Goal: Task Accomplishment & Management: Use online tool/utility

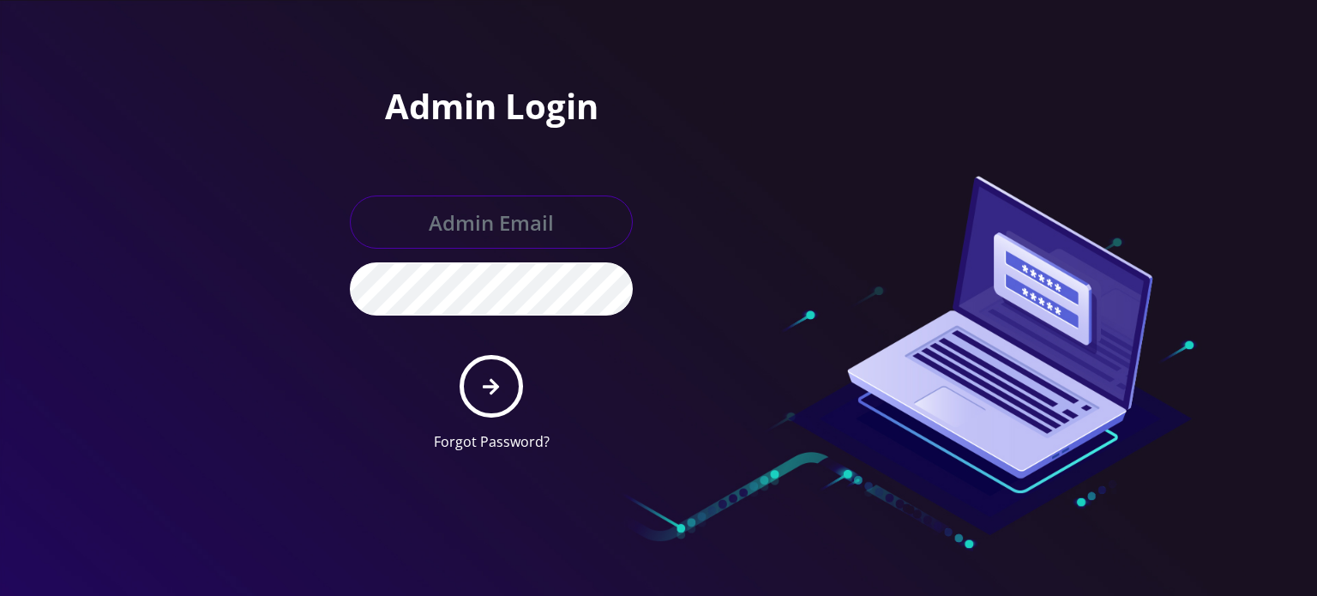
type input "[EMAIL_ADDRESS][DOMAIN_NAME]"
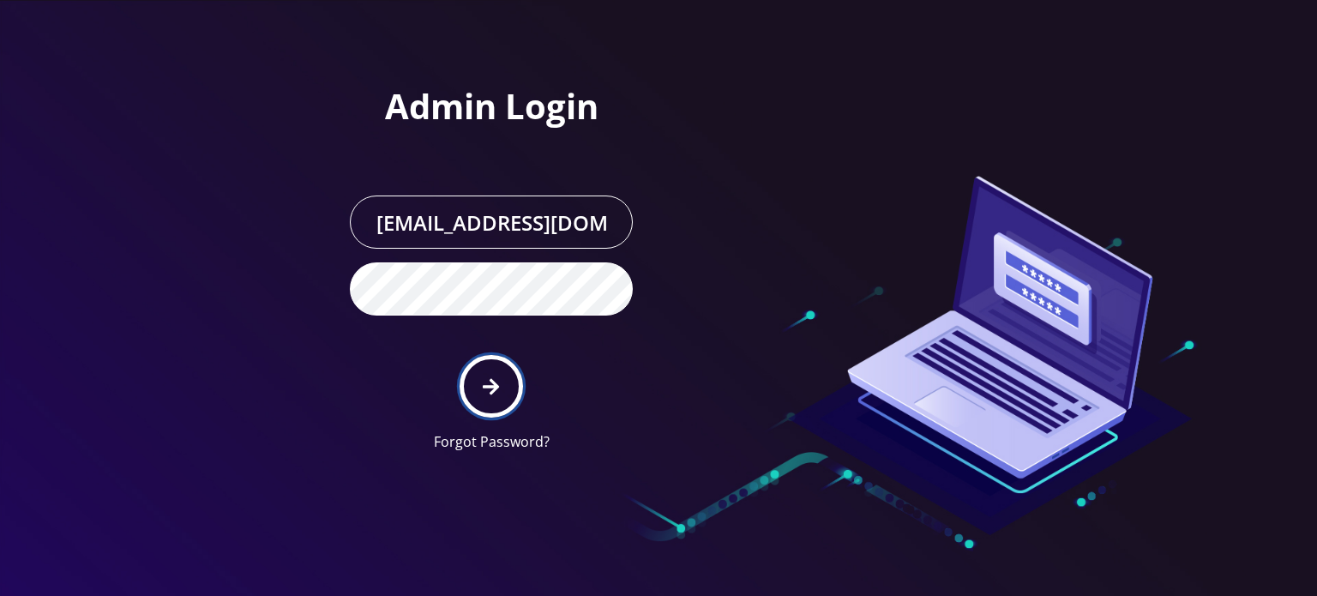
click at [470, 394] on button "submit" at bounding box center [491, 386] width 63 height 63
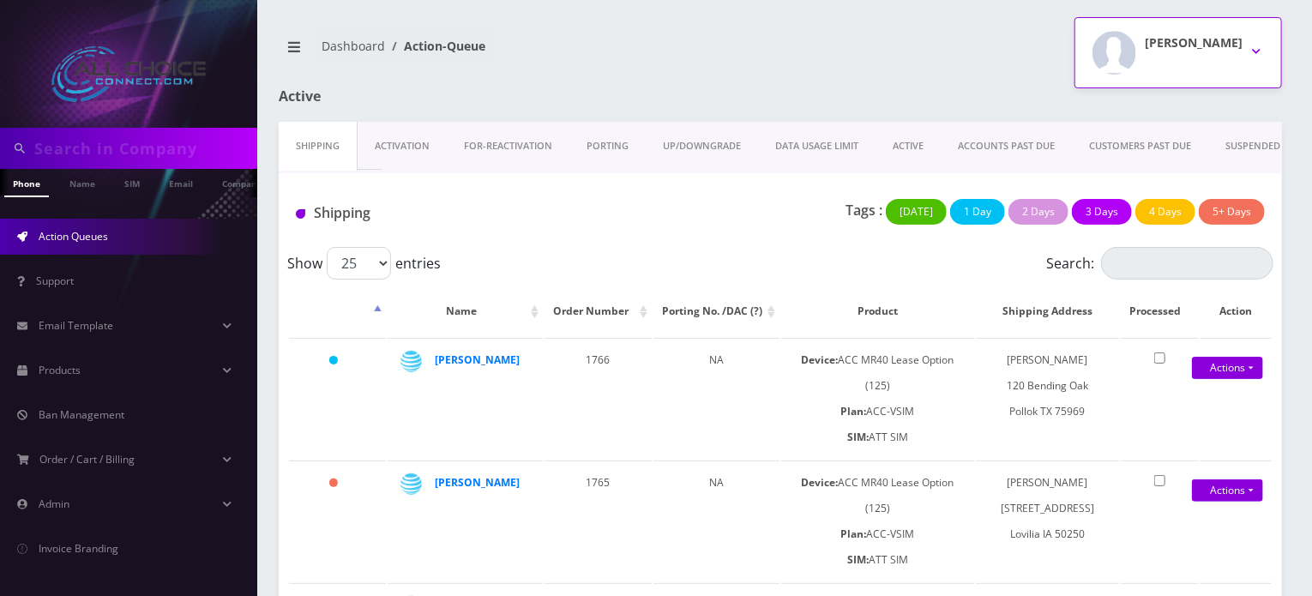
click at [1249, 42] on button "[PERSON_NAME]" at bounding box center [1179, 52] width 208 height 71
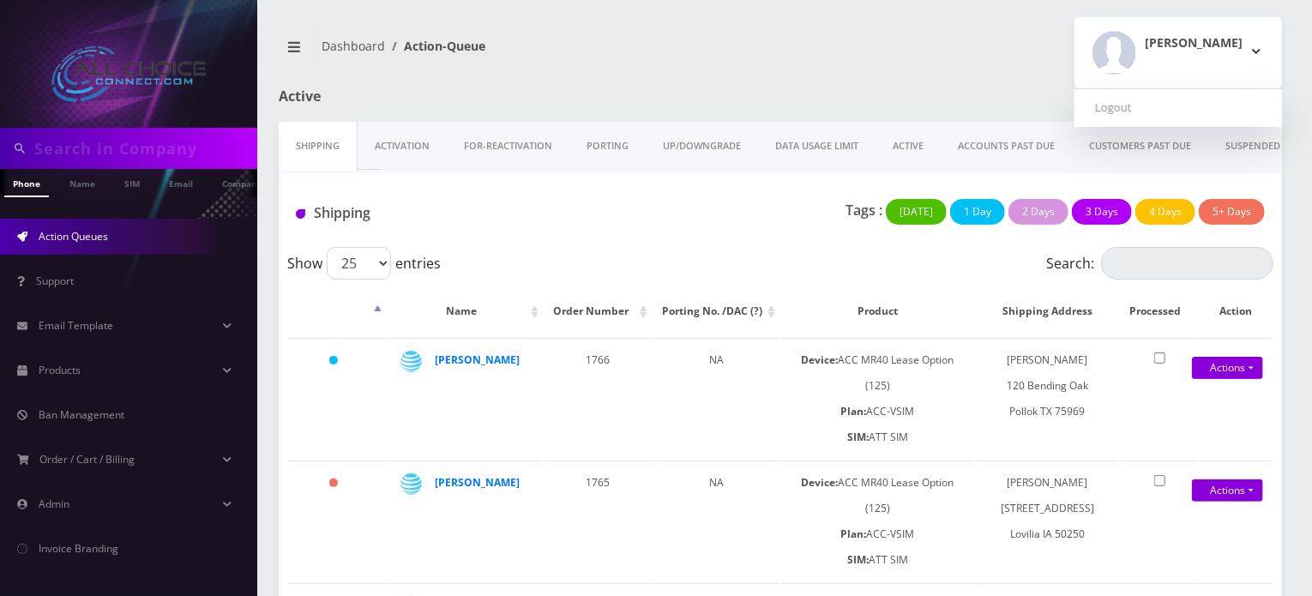
click at [106, 158] on input "text" at bounding box center [143, 148] width 219 height 33
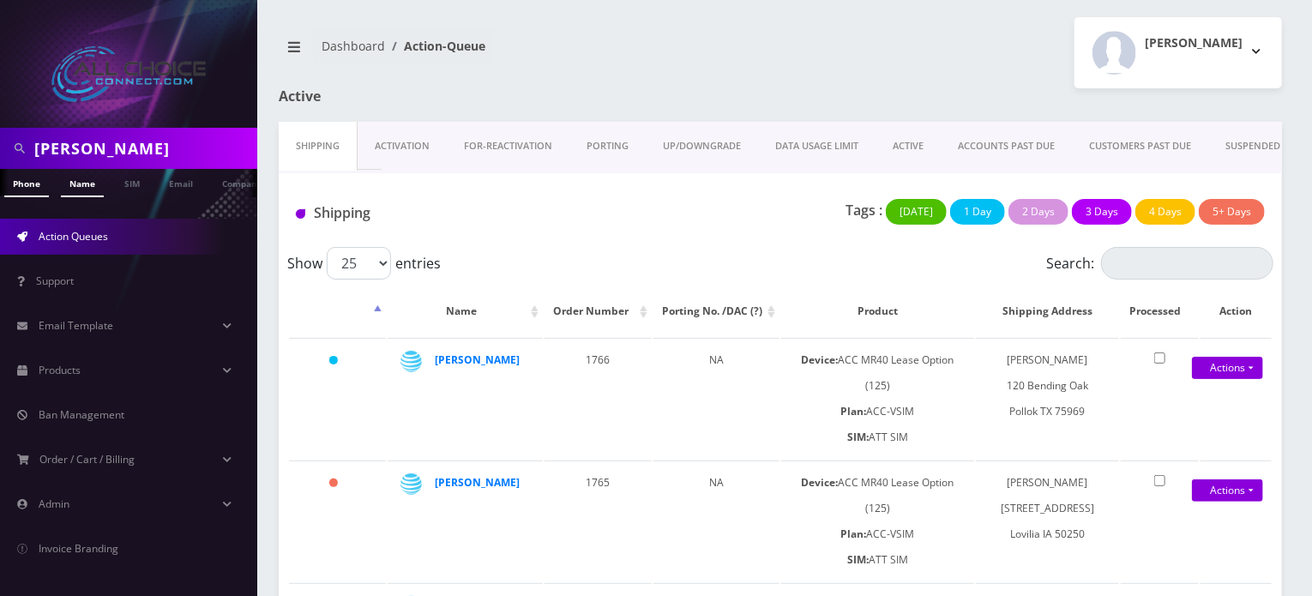
type input "rud"
click at [84, 178] on link "Name" at bounding box center [82, 183] width 43 height 28
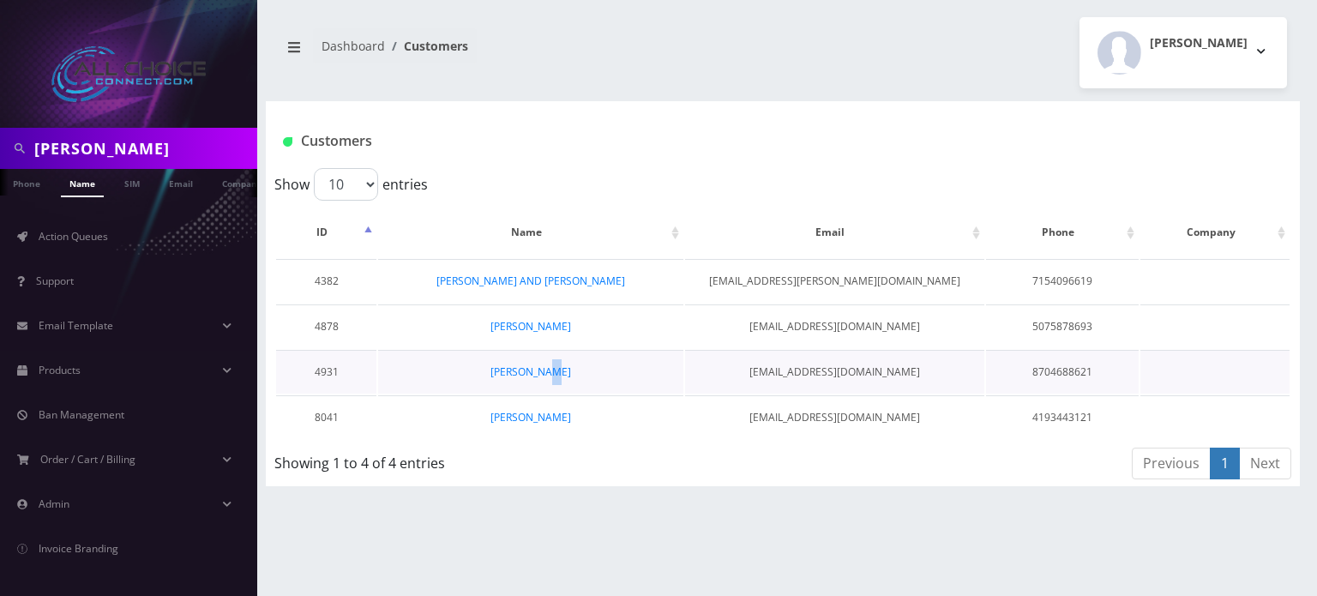
click at [547, 386] on td "[PERSON_NAME]" at bounding box center [530, 372] width 304 height 44
click at [532, 371] on td "[PERSON_NAME]" at bounding box center [530, 372] width 304 height 44
click at [532, 371] on link "[PERSON_NAME]" at bounding box center [531, 372] width 81 height 15
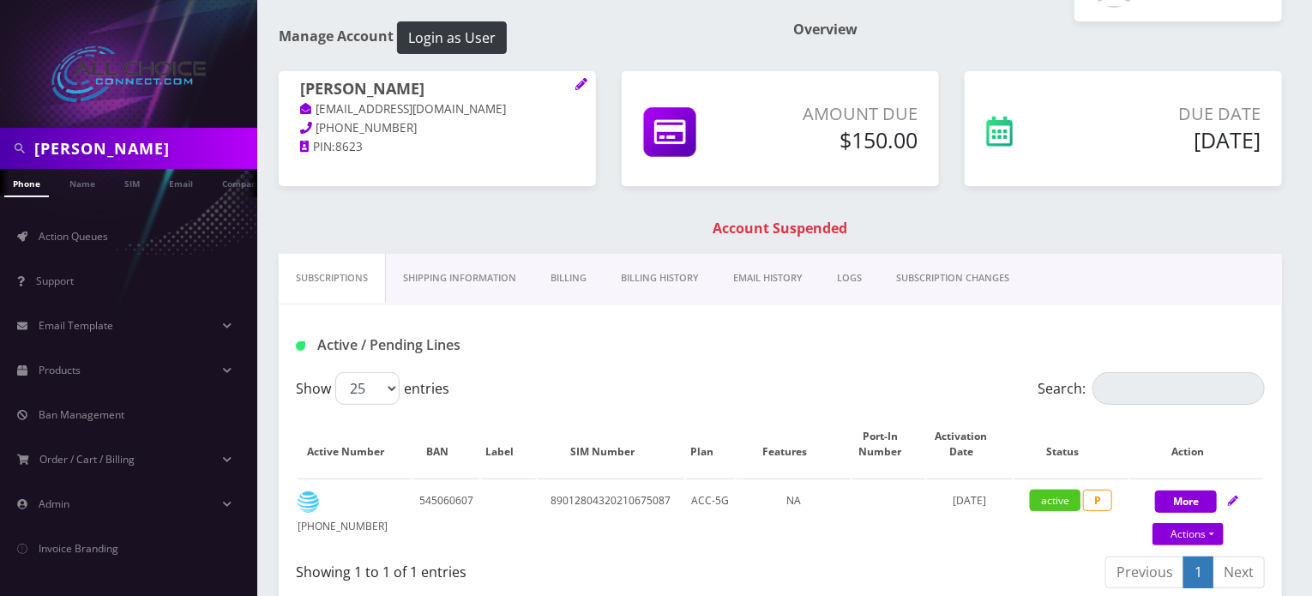
scroll to position [343, 0]
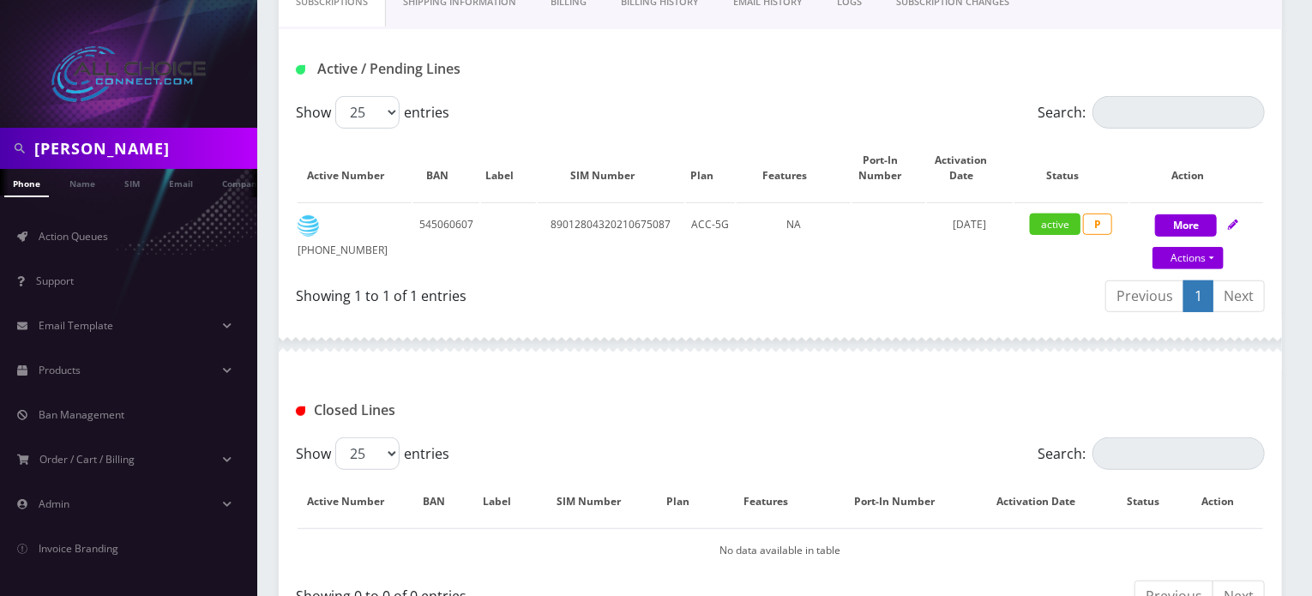
click at [671, 397] on div "Closed Lines" at bounding box center [780, 410] width 995 height 28
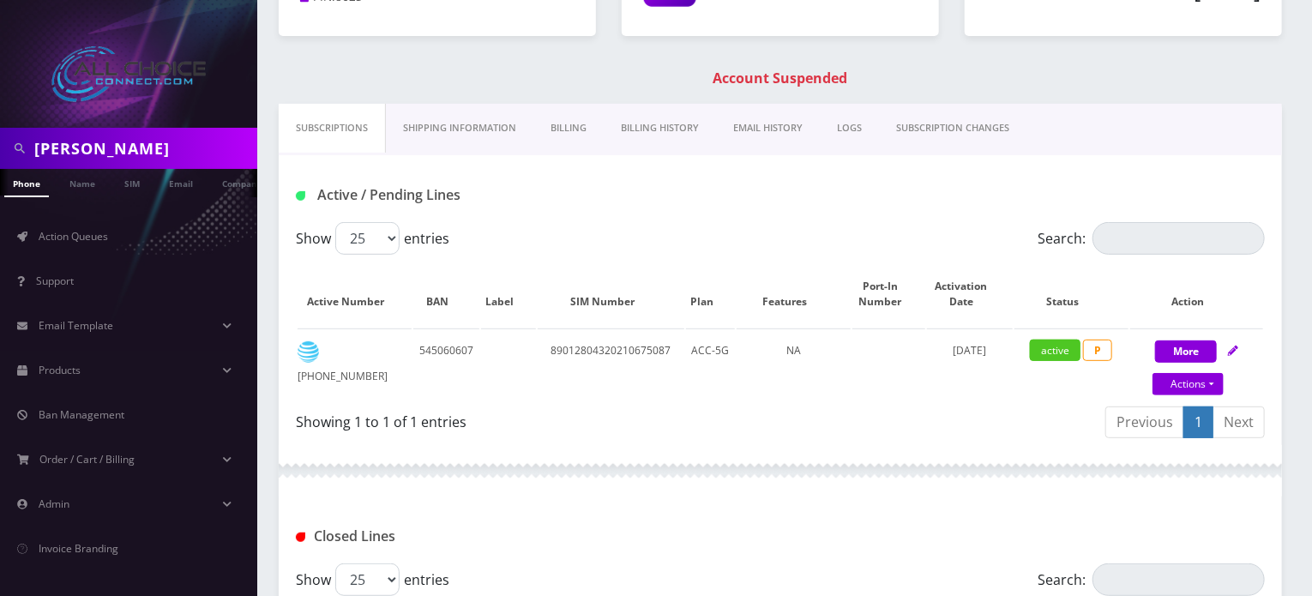
scroll to position [0, 0]
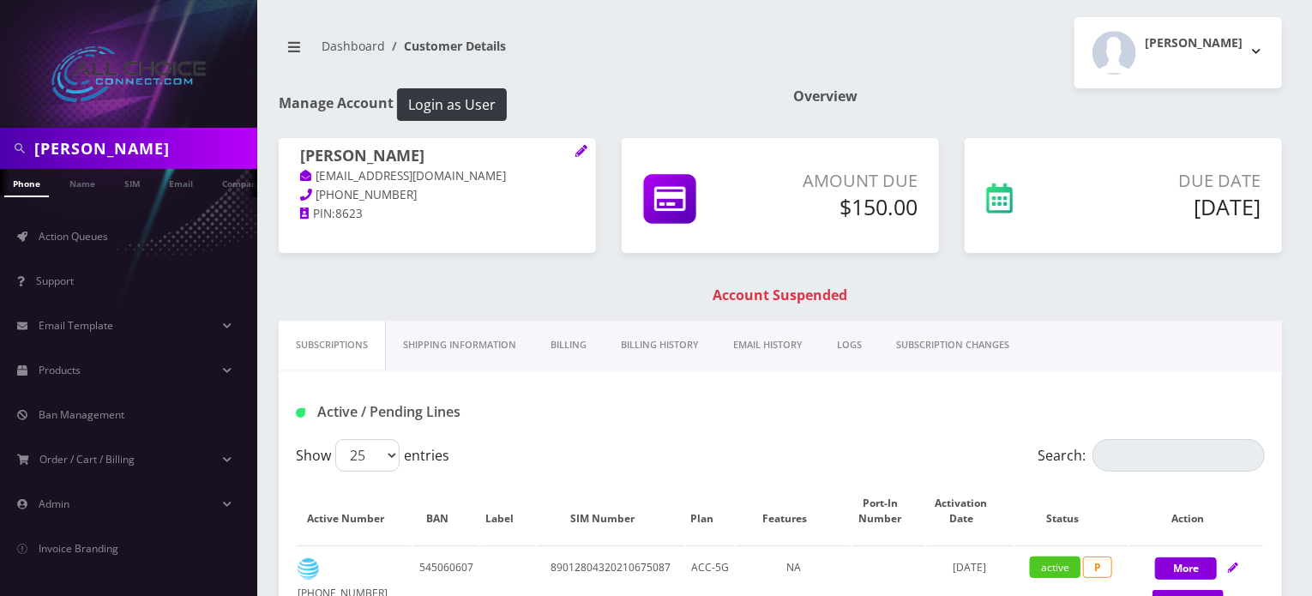
click at [667, 346] on link "Billing History" at bounding box center [660, 345] width 112 height 49
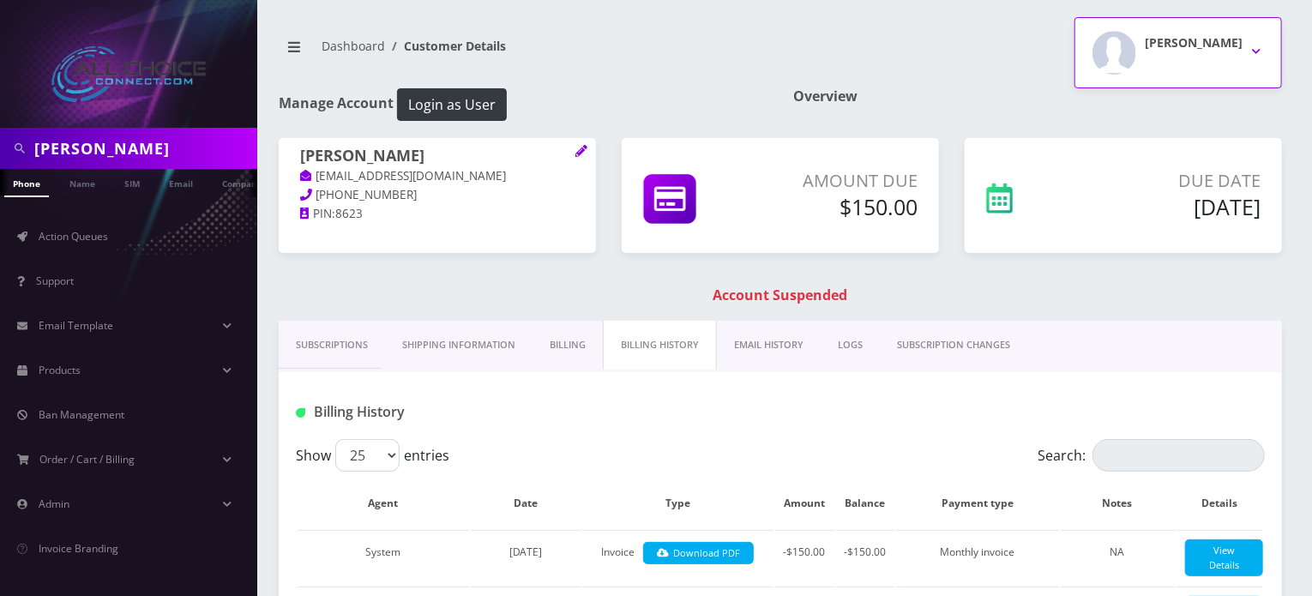
click at [1246, 52] on button "Rob W" at bounding box center [1179, 52] width 208 height 71
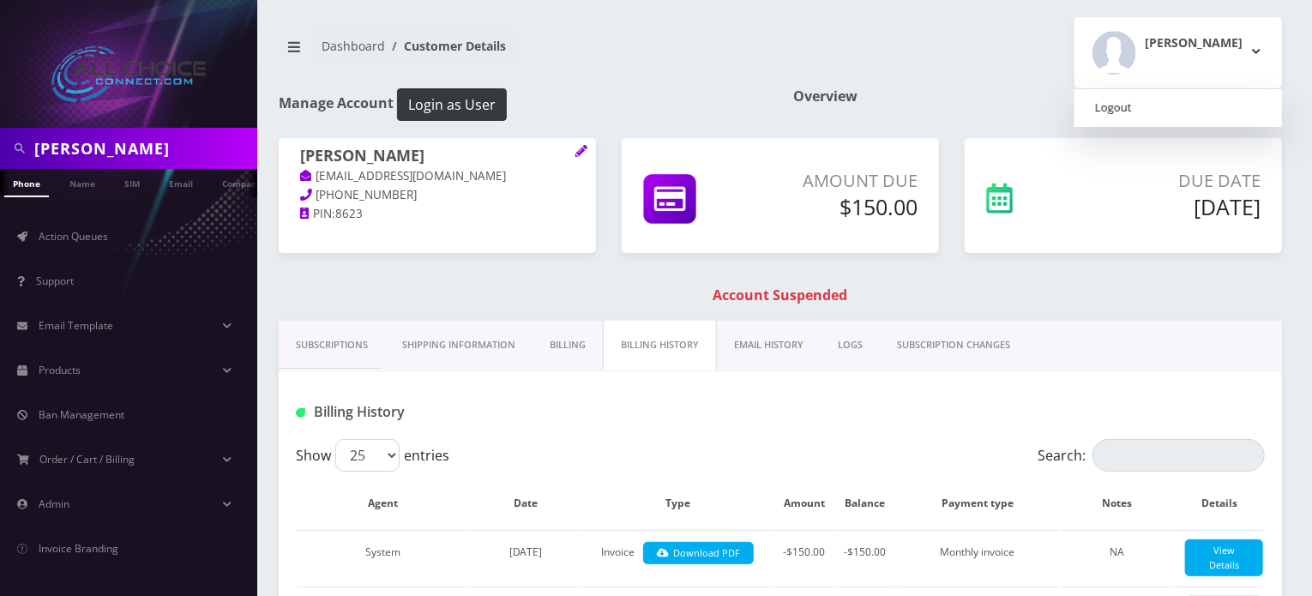
click at [1170, 112] on link "Logout" at bounding box center [1179, 108] width 208 height 24
